Goal: Task Accomplishment & Management: Use online tool/utility

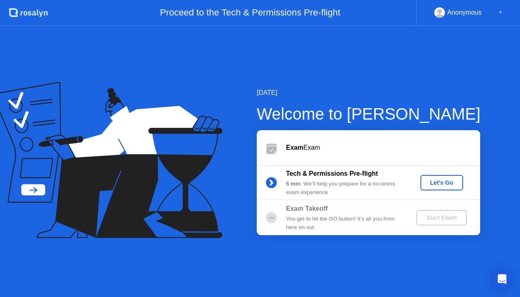
click at [441, 185] on div "Let's Go" at bounding box center [442, 182] width 36 height 7
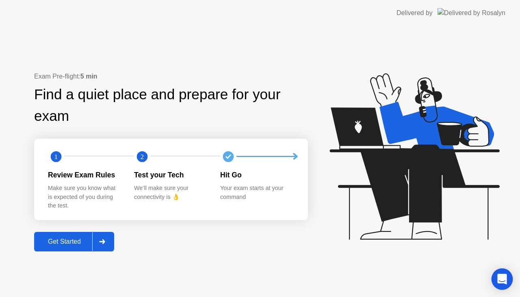
click at [501, 276] on icon "Open Intercom Messenger" at bounding box center [501, 279] width 9 height 11
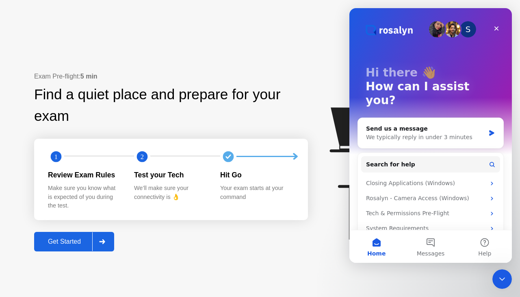
click at [228, 89] on div "Find a quiet place and prepare for your exam" at bounding box center [171, 105] width 274 height 43
click at [70, 248] on button "Get Started" at bounding box center [74, 242] width 80 height 20
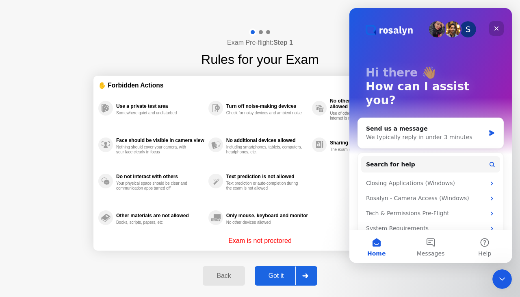
click at [494, 32] on div "Close" at bounding box center [496, 28] width 15 height 15
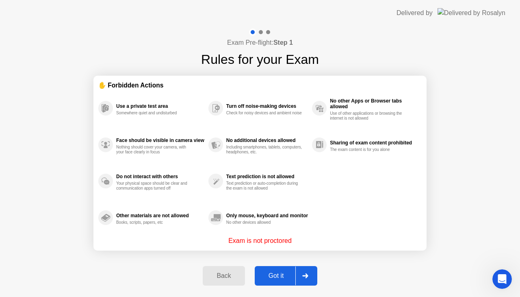
click at [277, 273] on div "Got it" at bounding box center [276, 275] width 38 height 7
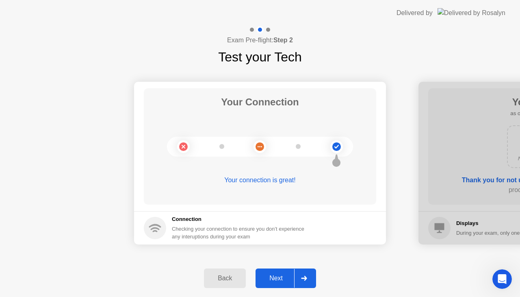
click at [276, 274] on div "Next" at bounding box center [276, 277] width 36 height 7
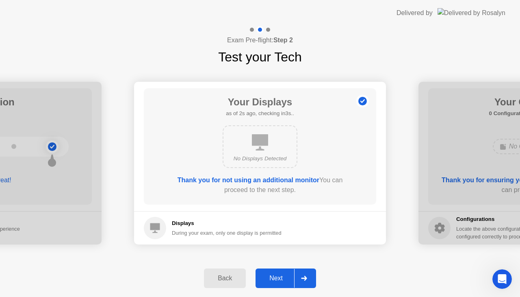
click at [282, 280] on div "Next" at bounding box center [276, 277] width 36 height 7
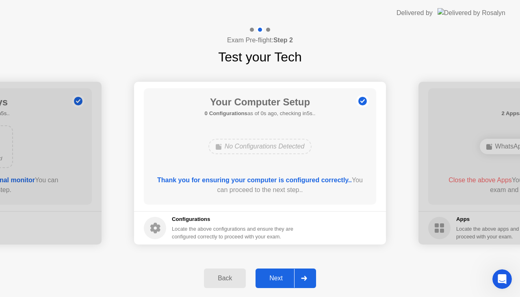
click at [273, 277] on div "Next" at bounding box center [276, 277] width 36 height 7
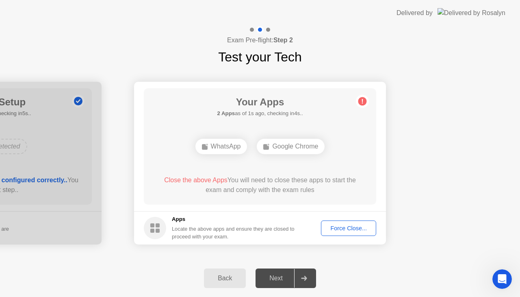
click at [350, 230] on div "Force Close..." at bounding box center [349, 228] width 50 height 7
click at [283, 147] on div "Google Chrome" at bounding box center [291, 146] width 68 height 15
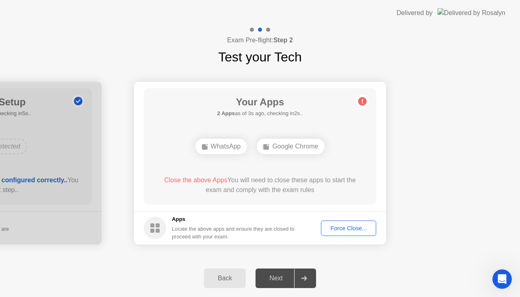
click at [238, 276] on div "Back" at bounding box center [224, 277] width 37 height 7
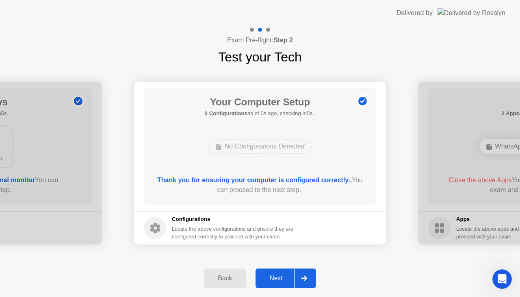
click at [274, 282] on div "Next" at bounding box center [276, 277] width 36 height 7
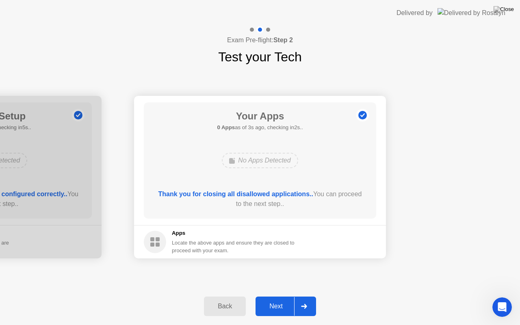
click at [275, 296] on div "Next" at bounding box center [276, 306] width 36 height 7
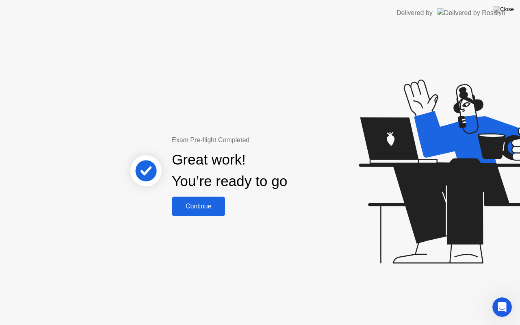
click at [211, 207] on div "Continue" at bounding box center [198, 206] width 48 height 7
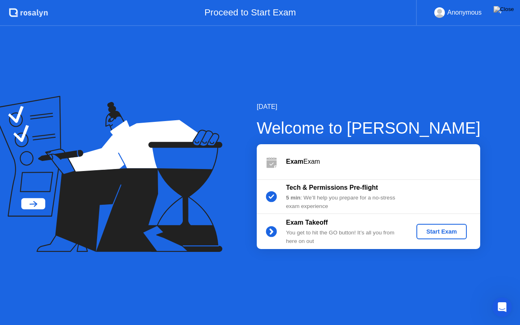
click at [443, 234] on div "Start Exam" at bounding box center [441, 231] width 43 height 7
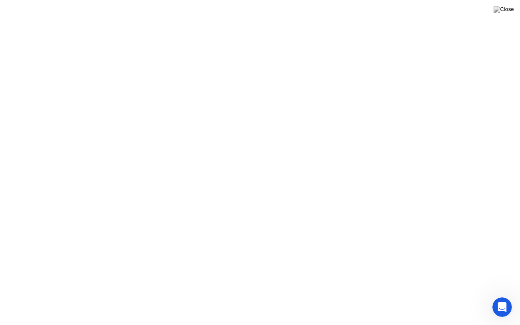
drag, startPoint x: 295, startPoint y: 313, endPoint x: 287, endPoint y: 311, distance: 8.9
click button "Exam Rules"
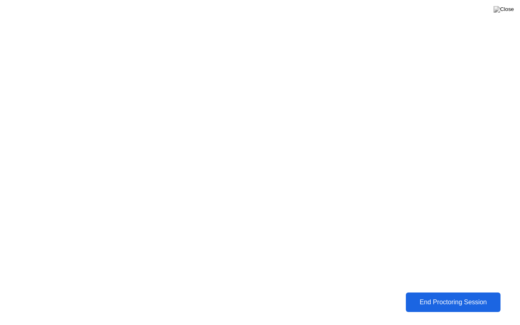
click at [458, 296] on div "End Proctoring Session" at bounding box center [453, 302] width 90 height 7
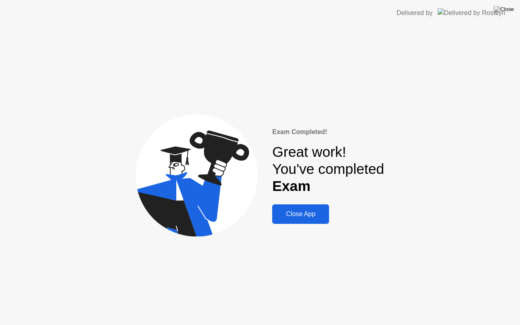
click at [315, 215] on div "Close App" at bounding box center [301, 214] width 52 height 7
